Goal: Task Accomplishment & Management: Manage account settings

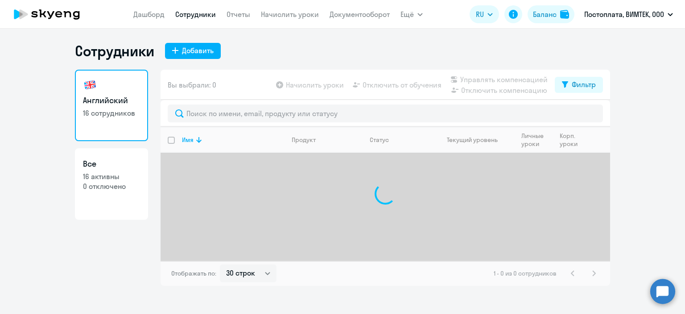
select select "30"
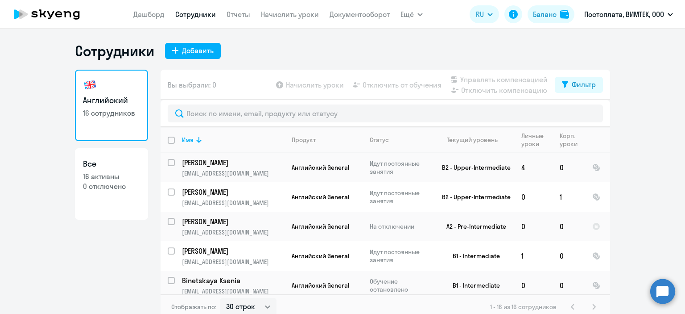
scroll to position [355, 0]
click at [663, 296] on circle at bounding box center [662, 290] width 25 height 25
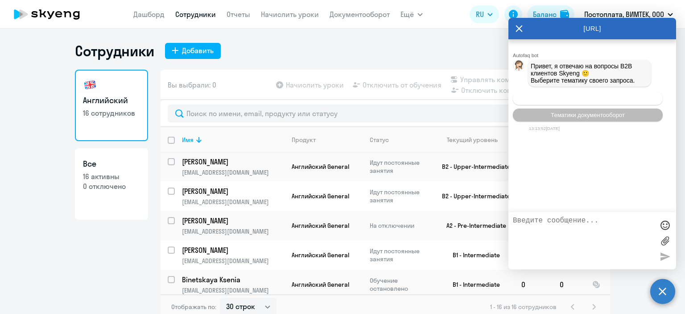
click at [585, 98] on span "Операционное сопровождение" at bounding box center [588, 98] width 84 height 7
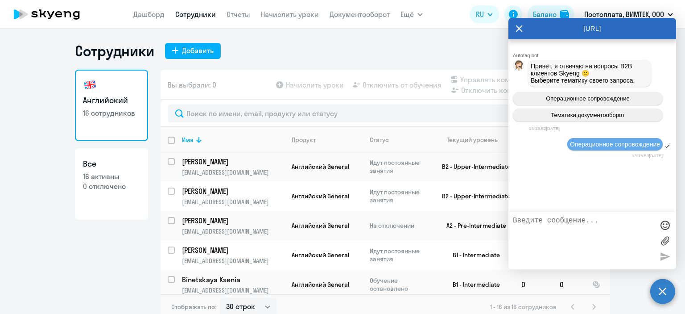
scroll to position [9, 0]
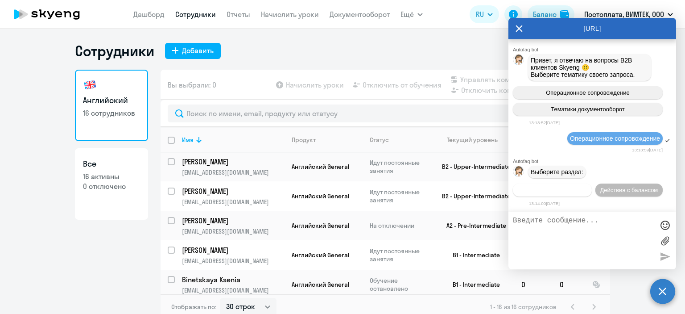
click at [570, 190] on span "Действия по сотрудникам" at bounding box center [552, 189] width 69 height 7
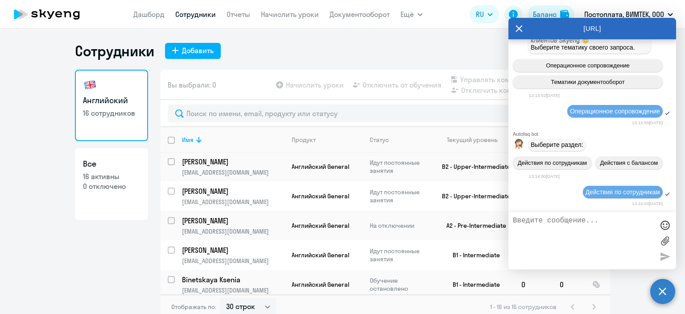
scroll to position [143, 0]
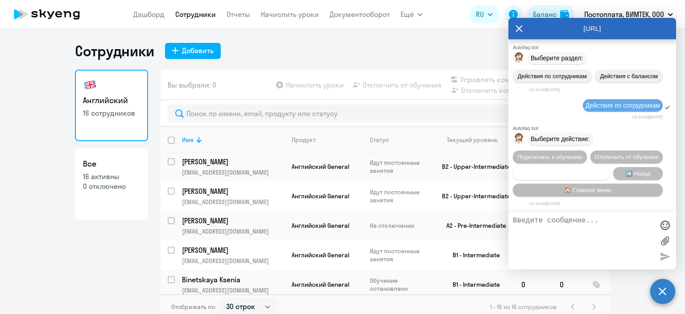
click at [579, 170] on span "Сотруднику нужна помощь" at bounding box center [561, 173] width 72 height 7
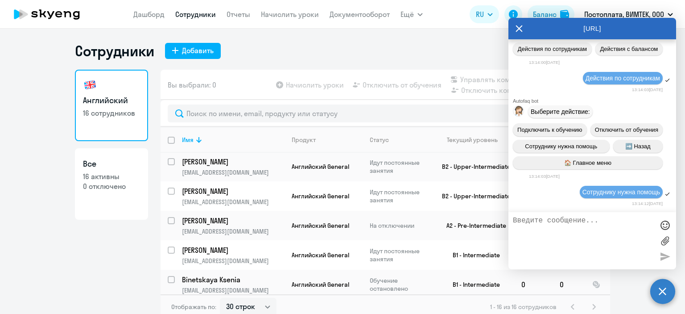
scroll to position [462, 0]
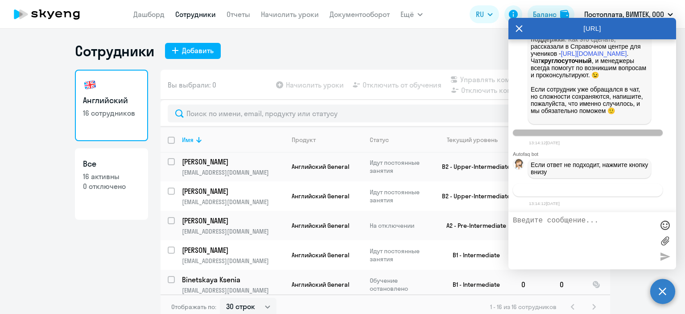
click at [623, 190] on button "Связаться с менеджером" at bounding box center [588, 189] width 150 height 13
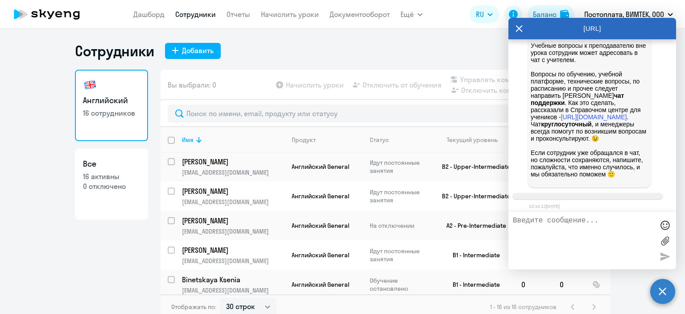
scroll to position [489, 0]
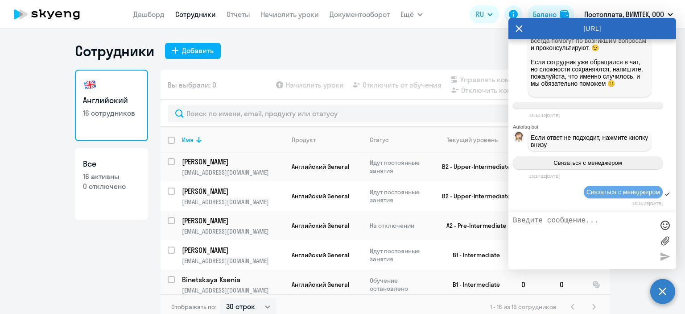
click at [592, 233] on textarea at bounding box center [583, 240] width 141 height 48
type textarea "з"
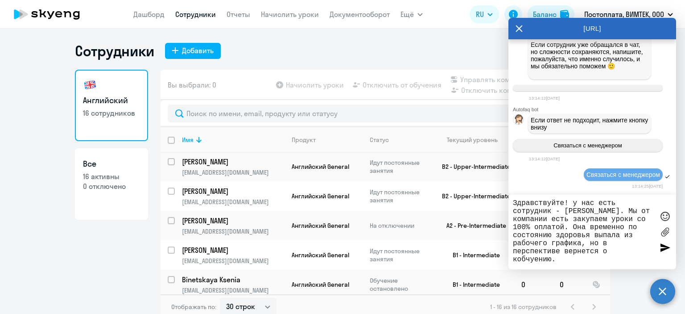
click at [517, 261] on textarea "Здравствуйте! у нас есть сотрудник - [PERSON_NAME]. Мы от компании есть закупае…" at bounding box center [583, 232] width 141 height 66
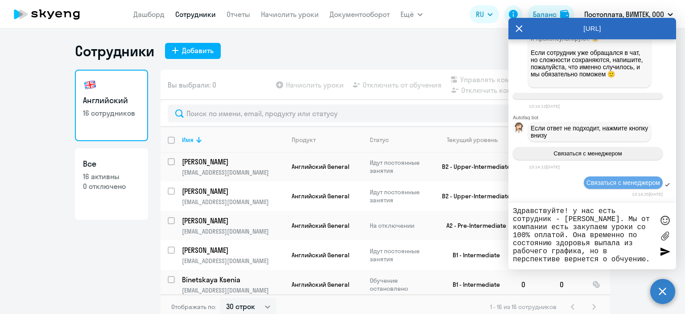
click at [619, 258] on textarea "Здравствуйте! у нас есть сотрудник - [PERSON_NAME]. Мы от компании есть закупае…" at bounding box center [583, 236] width 141 height 58
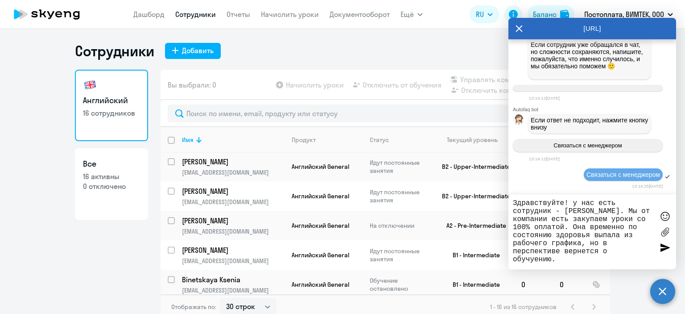
click at [533, 259] on textarea "Здравствуйте! у нас есть сотрудник - [PERSON_NAME]. Мы от компании есть закупае…" at bounding box center [583, 232] width 141 height 66
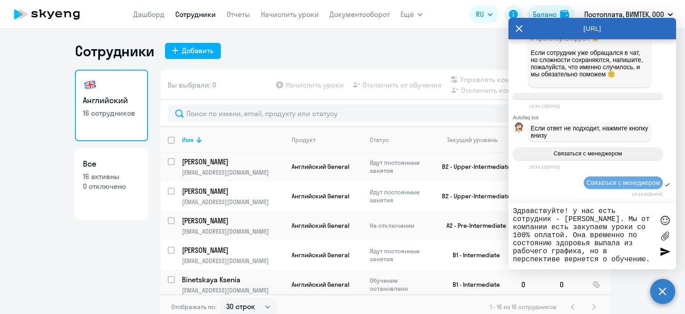
click at [651, 262] on textarea "Здравствуйте! у нас есть сотрудник - [PERSON_NAME]. Мы от компании есть закупае…" at bounding box center [583, 236] width 141 height 58
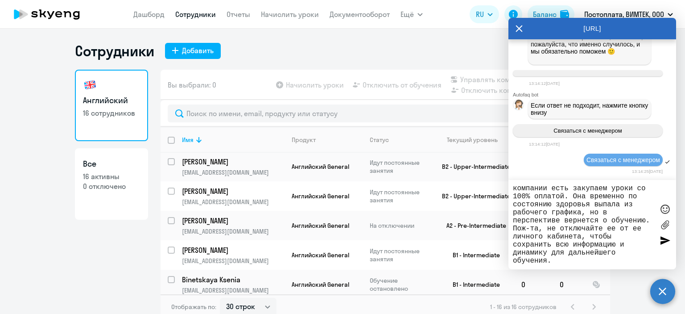
scroll to position [34, 0]
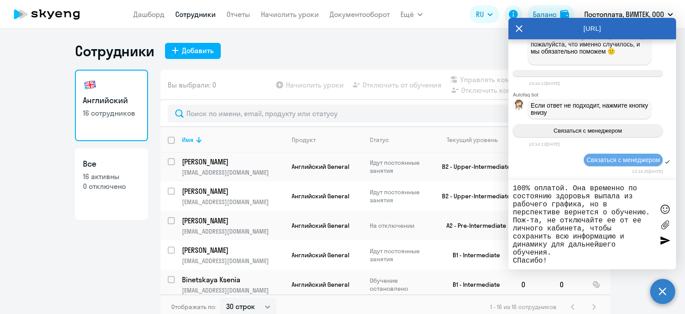
click at [523, 260] on textarea "Здравствуйте! у нас есть сотрудник - [PERSON_NAME]. Мы от компании есть закупае…" at bounding box center [583, 224] width 141 height 80
click at [574, 210] on textarea "Здравствуйте! у нас есть сотрудник - [PERSON_NAME]. Мы от компании есть закупае…" at bounding box center [583, 224] width 141 height 80
click at [569, 248] on textarea "Здравствуйте! у нас есть сотрудник - [PERSON_NAME]. Мы от компании есть закупае…" at bounding box center [583, 224] width 141 height 80
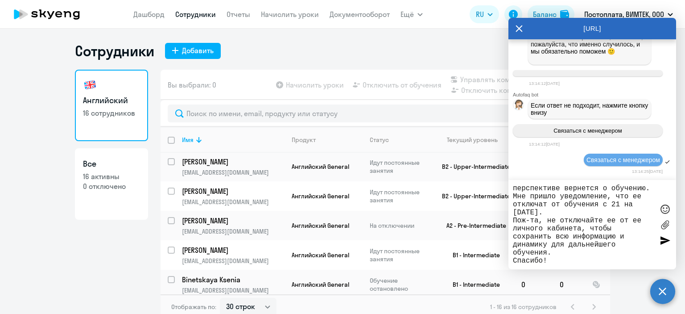
click at [558, 256] on textarea "Здравствуйте! у нас есть сотрудник - [PERSON_NAME]. Мы от компании есть закупае…" at bounding box center [583, 224] width 141 height 80
click at [558, 253] on textarea "Здравствуйте! у нас есть сотрудник - [PERSON_NAME]. Мы от компании есть закупае…" at bounding box center [583, 224] width 141 height 80
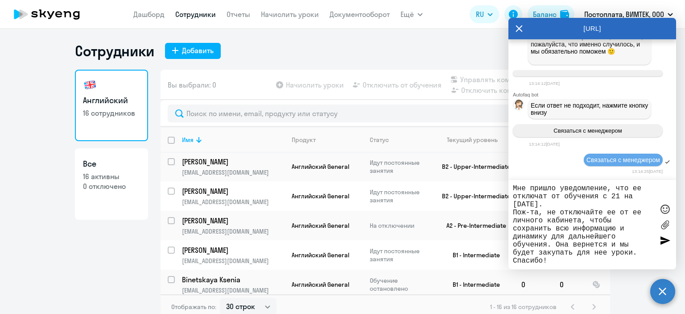
scroll to position [67, 0]
type textarea "Здравствуйте! у нас есть сотрудник - [PERSON_NAME]. Мы от компании есть закупае…"
click at [665, 240] on div at bounding box center [664, 239] width 13 height 13
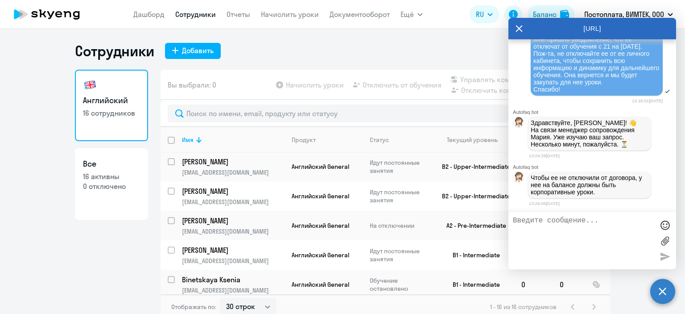
scroll to position [730, 0]
click at [580, 228] on textarea at bounding box center [583, 240] width 141 height 48
click at [546, 229] on textarea "я правильно понимаю, что могу купить 1 урок" at bounding box center [583, 240] width 141 height 48
click at [580, 225] on textarea "я правильно понимаю, что могу купить 1 урок" at bounding box center [583, 240] width 141 height 48
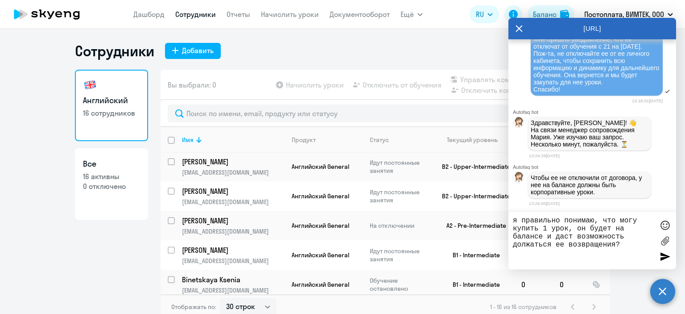
click at [525, 249] on textarea "я правильно понимаю, что могу купить 1 урок, он будет на балансе и даст возможн…" at bounding box center [583, 240] width 141 height 48
click at [527, 244] on textarea "я правильно понимаю, что могу купить 1 урок, он будет на балансе и даст возможн…" at bounding box center [583, 240] width 141 height 48
click at [530, 255] on textarea "я правильно понимаю, что могу купить 1 урок, он будет на балансе и даст возможн…" at bounding box center [583, 240] width 141 height 48
click at [629, 244] on textarea "я правильно понимаю, что могу купить 1 урок, он будет на балансе и даст возможн…" at bounding box center [583, 240] width 141 height 48
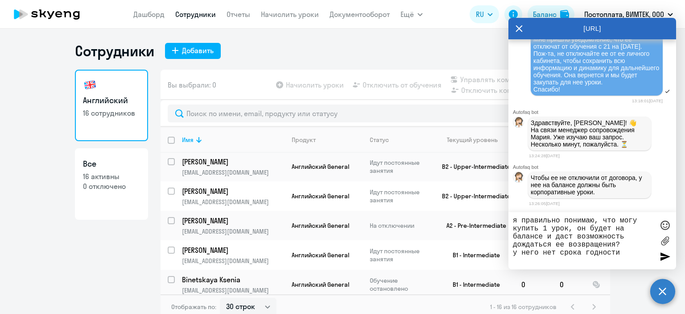
type textarea "я правильно понимаю, что могу купить 1 урок, он будет на балансе и даст возможн…"
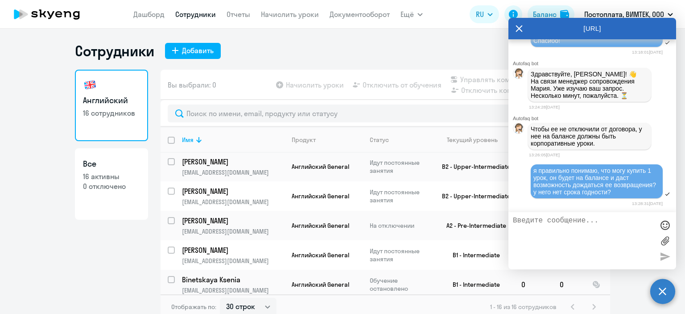
scroll to position [844, 0]
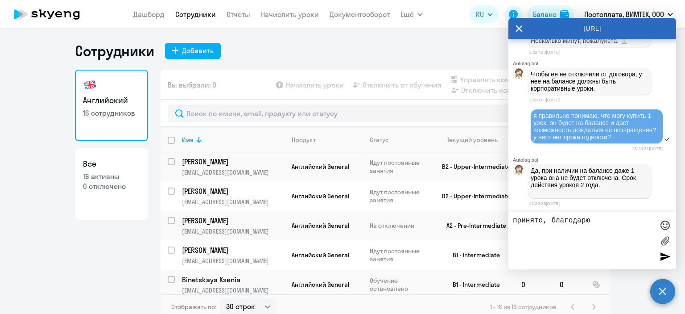
type textarea "принято, благодарю!"
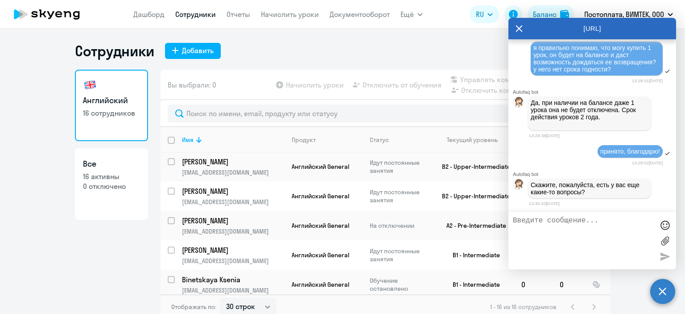
scroll to position [914, 0]
type textarea "спасибо за помощь!"
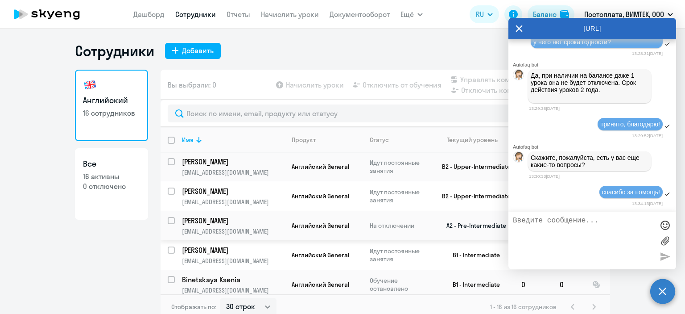
click at [170, 217] on input "select row 38658078" at bounding box center [177, 226] width 18 height 18
checkbox input "true"
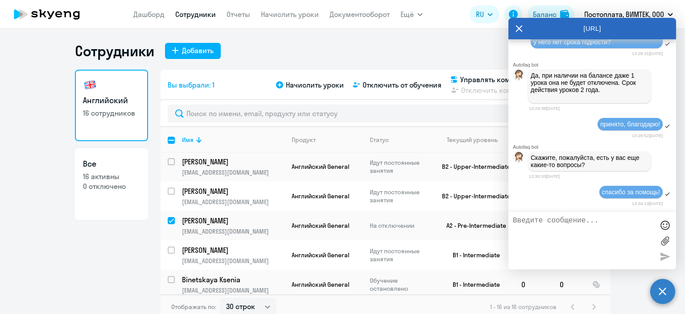
click at [513, 32] on div "[URL]" at bounding box center [593, 28] width 168 height 21
click at [519, 30] on icon at bounding box center [519, 28] width 7 height 21
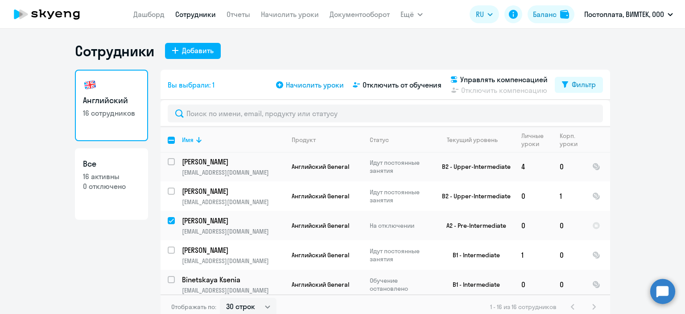
click at [298, 87] on span "Начислить уроки" at bounding box center [315, 84] width 58 height 11
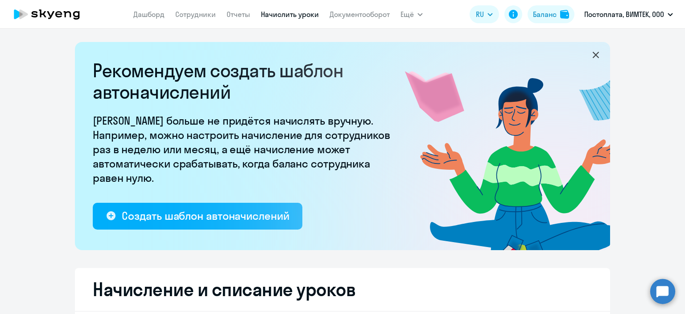
select select "10"
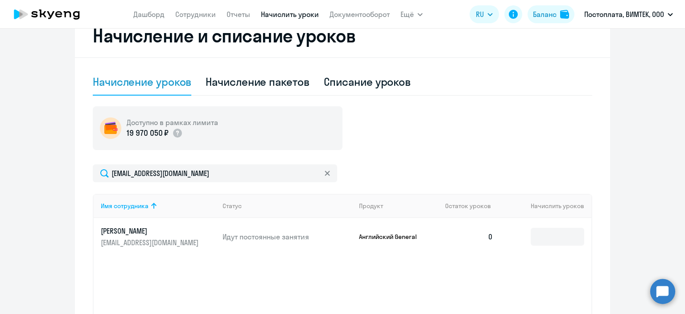
scroll to position [255, 0]
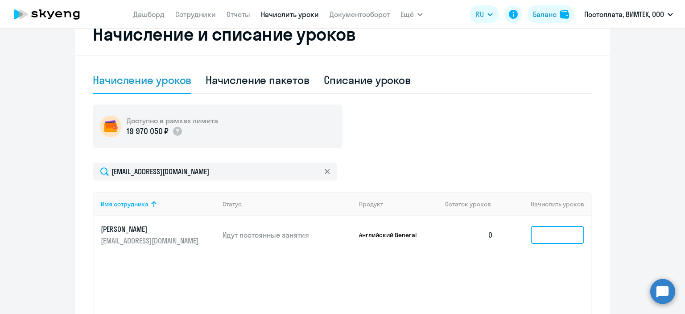
click at [562, 230] on input at bounding box center [558, 235] width 54 height 18
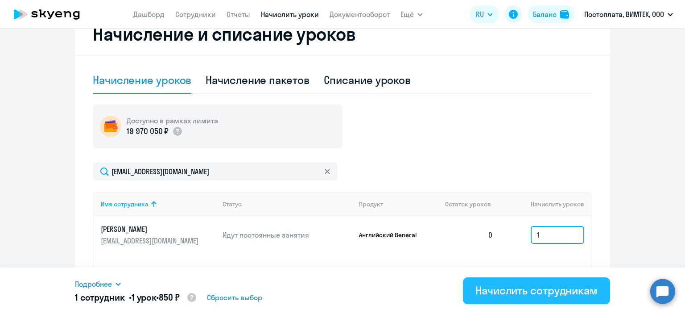
type input "1"
click at [557, 287] on div "Начислить сотрудникам" at bounding box center [537, 290] width 122 height 14
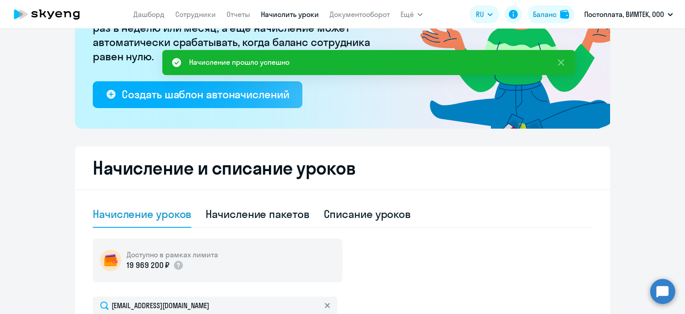
scroll to position [113, 0]
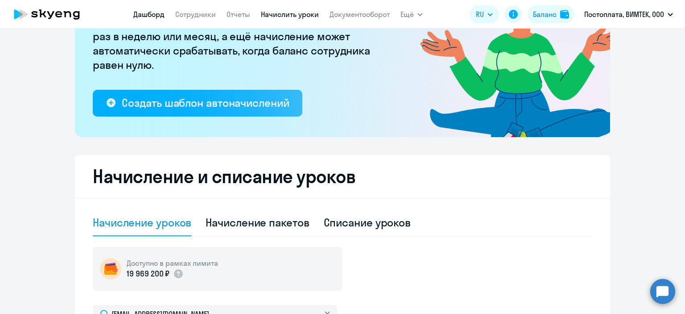
click at [158, 14] on link "Дашборд" at bounding box center [148, 14] width 31 height 9
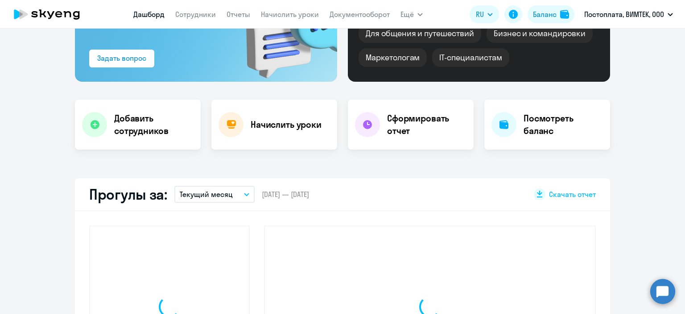
scroll to position [175, 0]
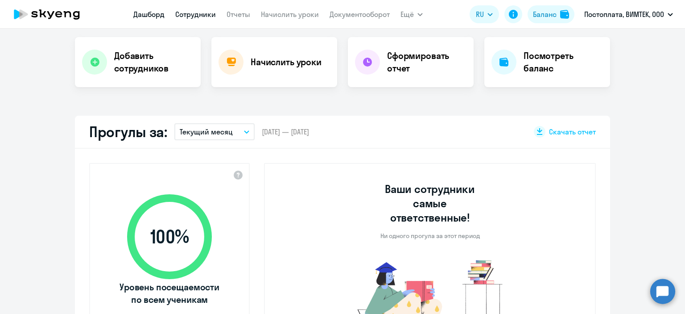
click at [198, 12] on link "Сотрудники" at bounding box center [195, 14] width 41 height 9
select select "30"
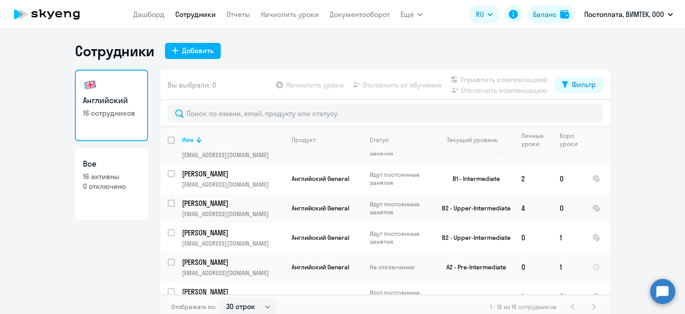
scroll to position [355, 0]
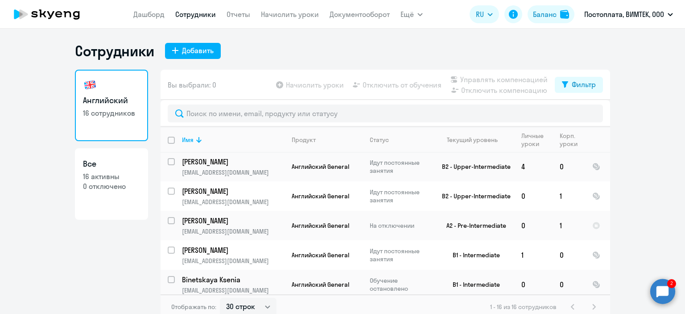
click at [656, 287] on circle at bounding box center [662, 290] width 25 height 25
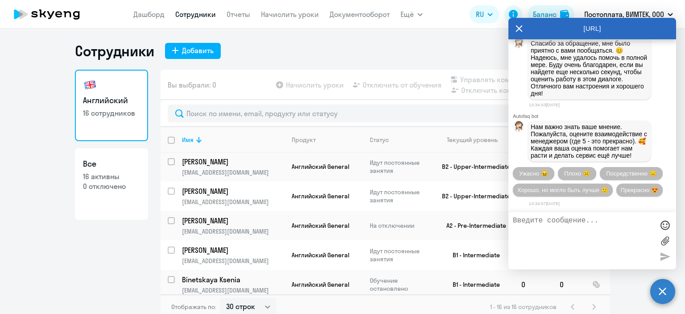
scroll to position [1154, 0]
click at [616, 196] on button "Прекрасно 😍" at bounding box center [639, 189] width 46 height 13
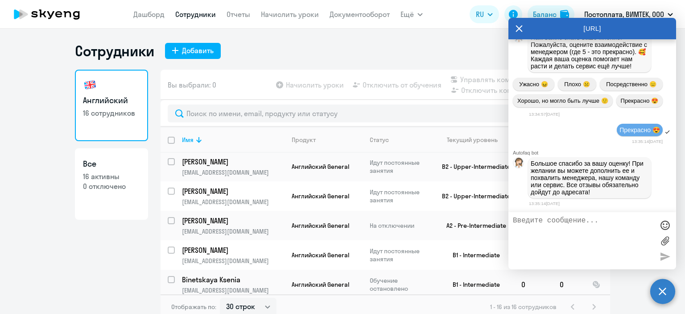
scroll to position [1258, 0]
click at [519, 31] on icon at bounding box center [519, 28] width 7 height 21
